Goal: Transaction & Acquisition: Purchase product/service

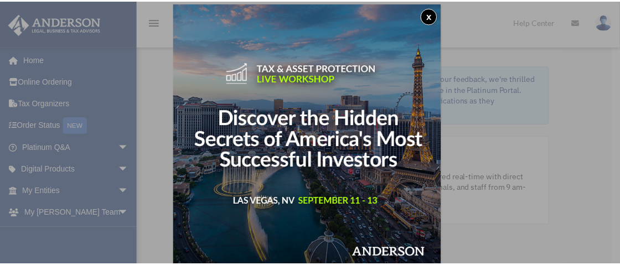
scroll to position [6, 0]
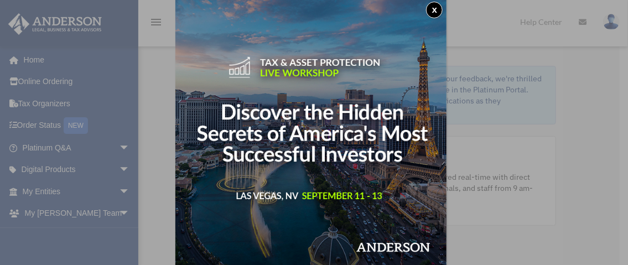
click at [436, 7] on button "x" at bounding box center [434, 10] width 17 height 17
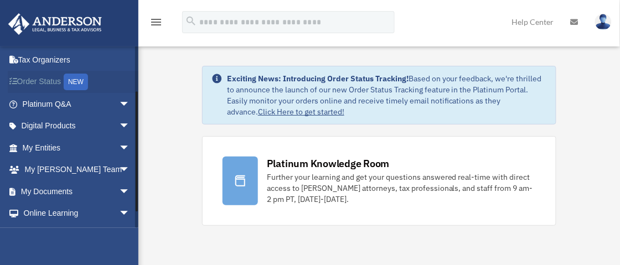
scroll to position [86, 0]
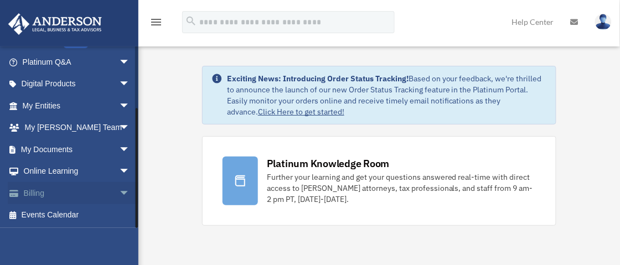
click at [30, 190] on link "Billing arrow_drop_down" at bounding box center [77, 193] width 139 height 22
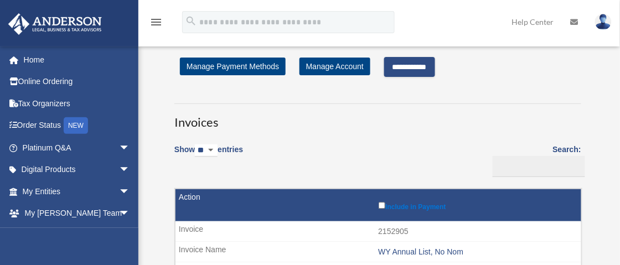
click at [400, 66] on input "**********" at bounding box center [409, 67] width 51 height 20
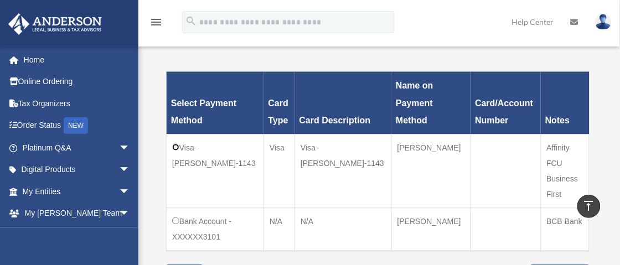
scroll to position [387, 0]
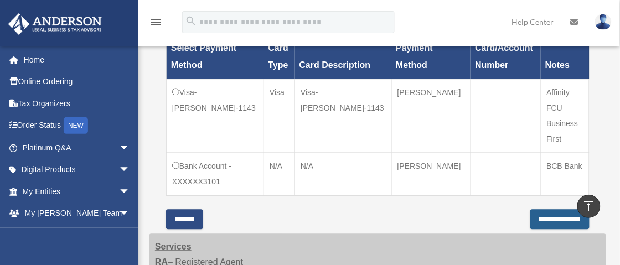
click at [530, 210] on input "**********" at bounding box center [559, 220] width 59 height 20
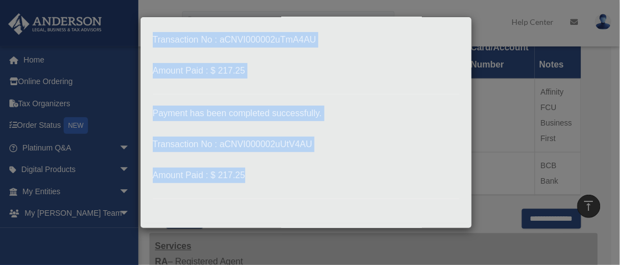
scroll to position [0, 0]
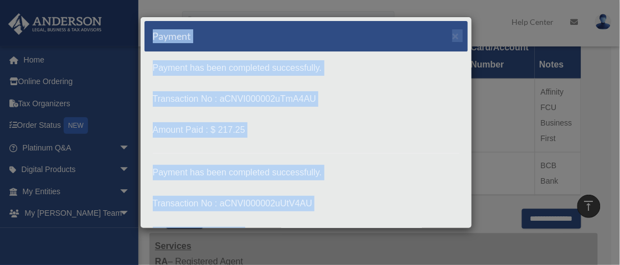
drag, startPoint x: 387, startPoint y: 210, endPoint x: 142, endPoint y: 15, distance: 313.2
click at [142, 15] on div "Payment × Payment has been completed successfully. Transaction No : aCNVI000002…" at bounding box center [310, 132] width 620 height 265
copy div "Payment × Payment has been completed successfully. Transaction No : aCNVI000002…"
click at [452, 36] on span "×" at bounding box center [455, 35] width 7 height 13
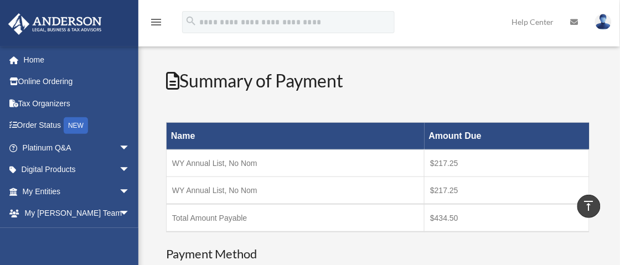
scroll to position [111, 0]
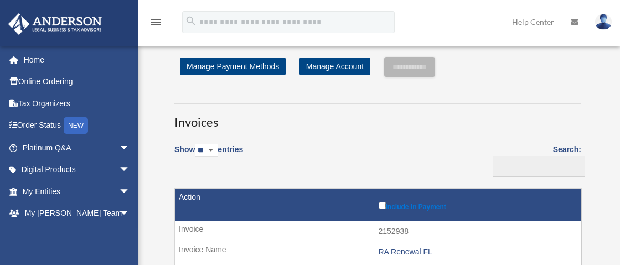
scroll to position [111, 0]
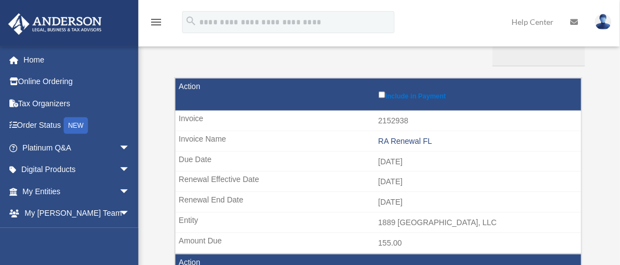
click at [599, 19] on img at bounding box center [603, 22] width 17 height 16
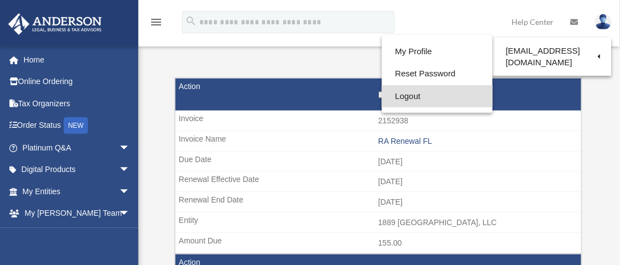
click at [383, 96] on link "Logout" at bounding box center [437, 96] width 111 height 23
